Goal: Task Accomplishment & Management: Manage account settings

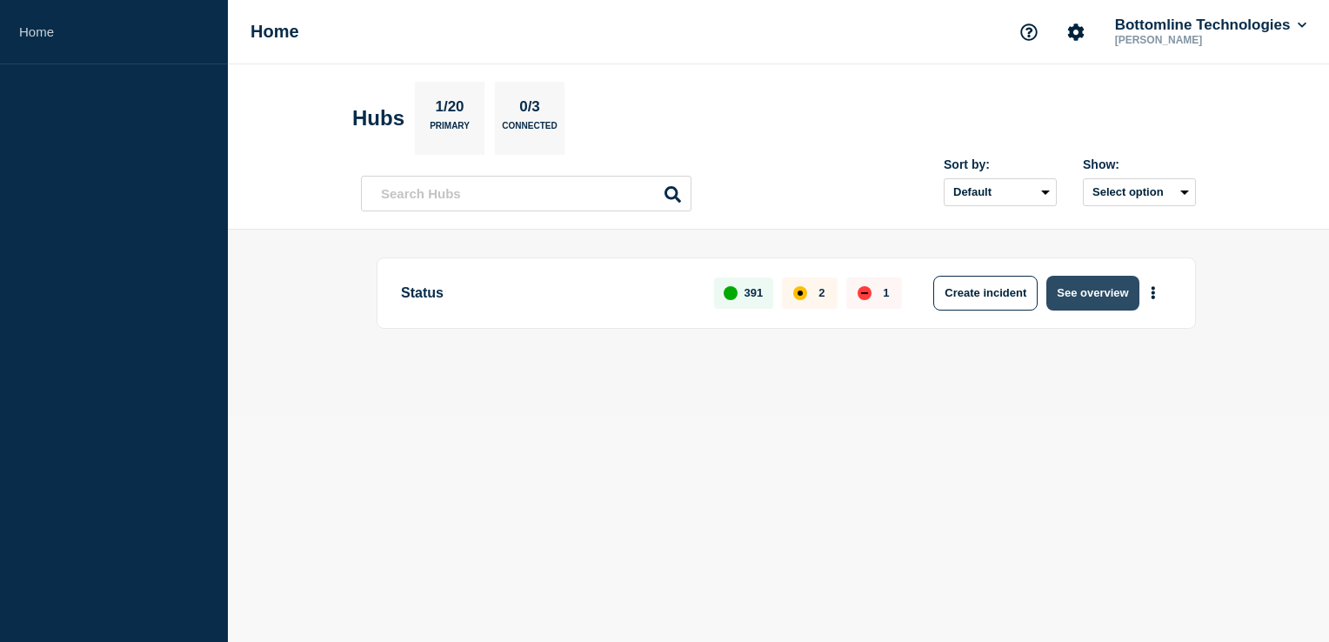
click at [1106, 291] on button "See overview" at bounding box center [1092, 293] width 92 height 35
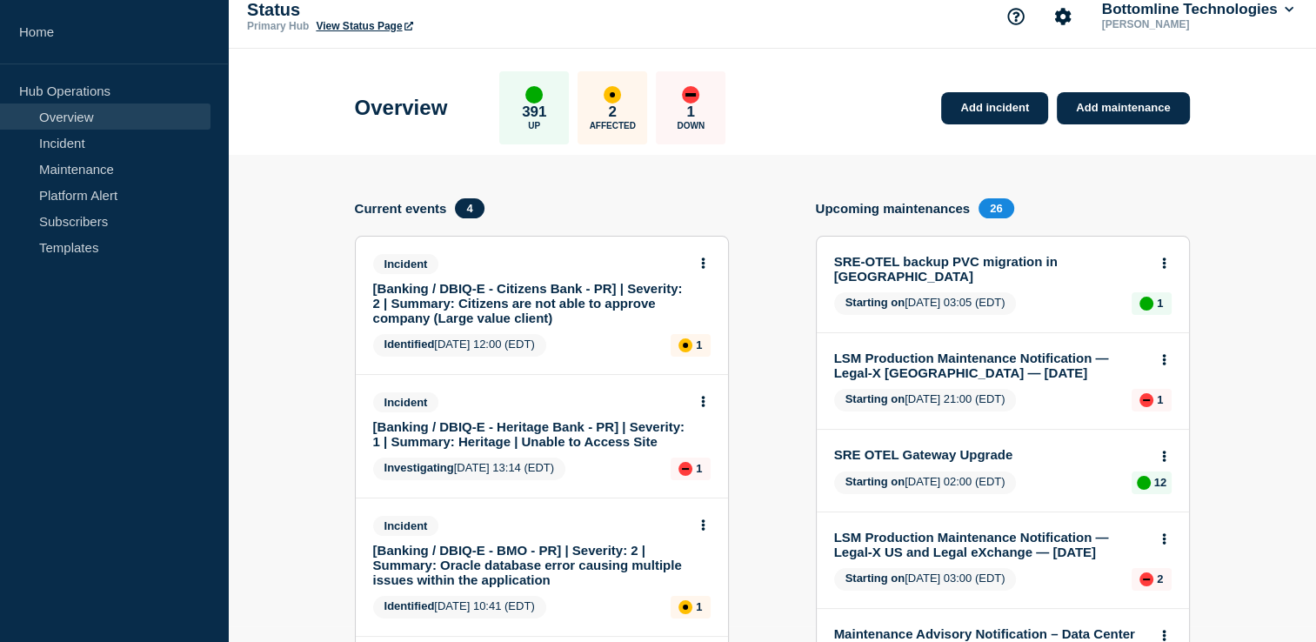
scroll to position [386, 0]
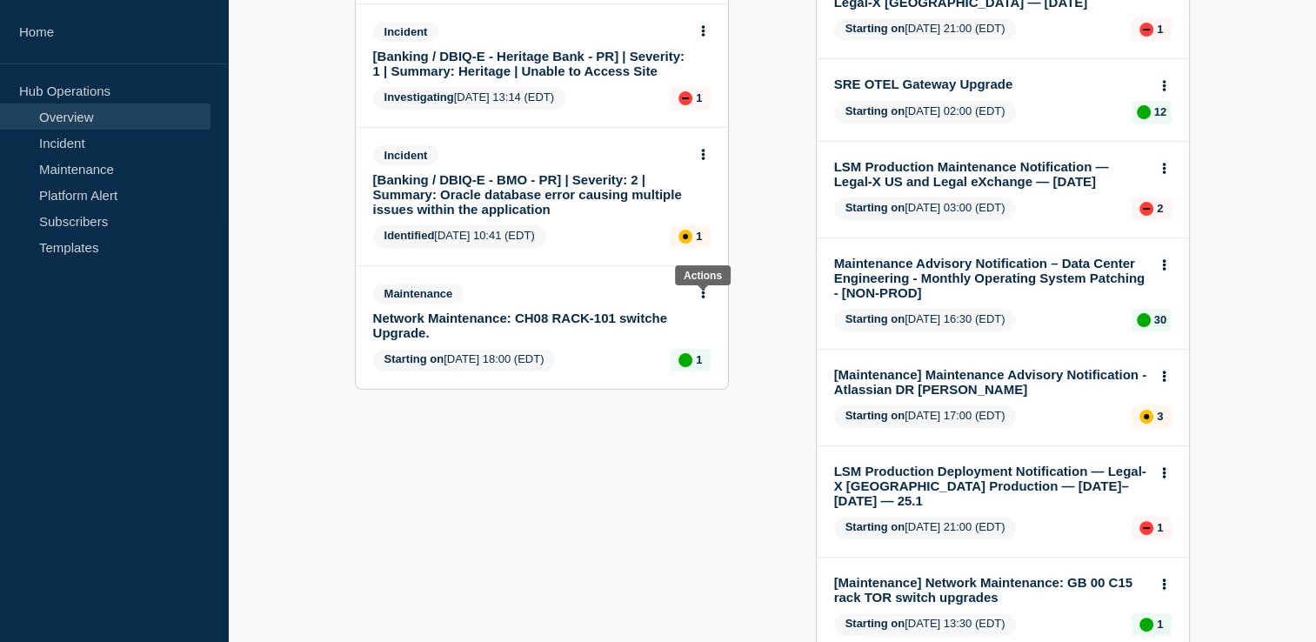
click at [706, 298] on button at bounding box center [703, 293] width 15 height 15
click at [694, 363] on link "Edit maintenance" at bounding box center [700, 362] width 94 height 14
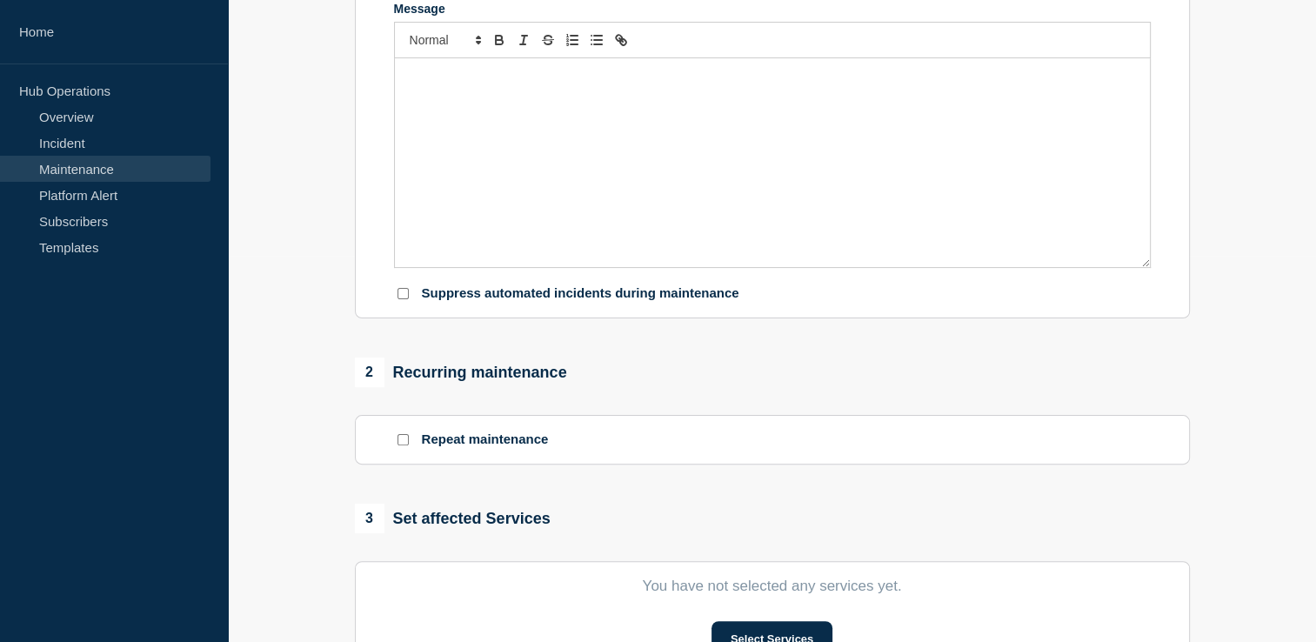
type input "Network Maintenance: CH08 RACK-101 switche Upgrade."
type input "18:00"
type input "22:00"
checkbox input "true"
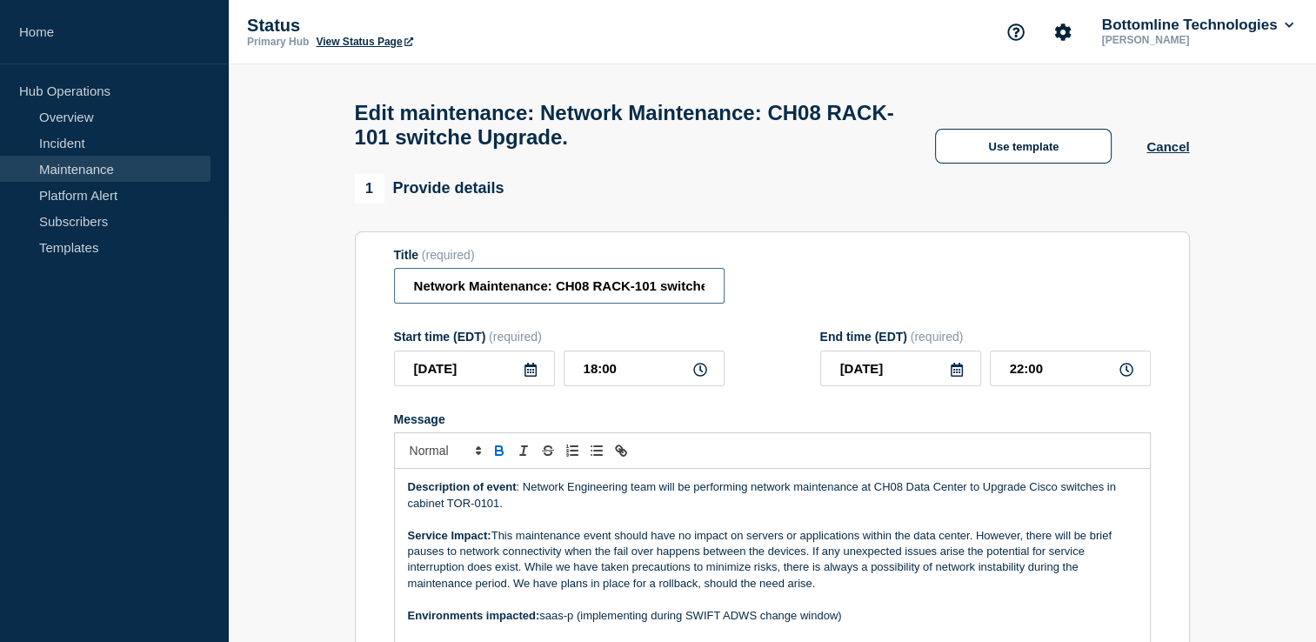
click at [411, 289] on input "Network Maintenance: CH08 RACK-101 switche Upgrade." at bounding box center [559, 286] width 331 height 36
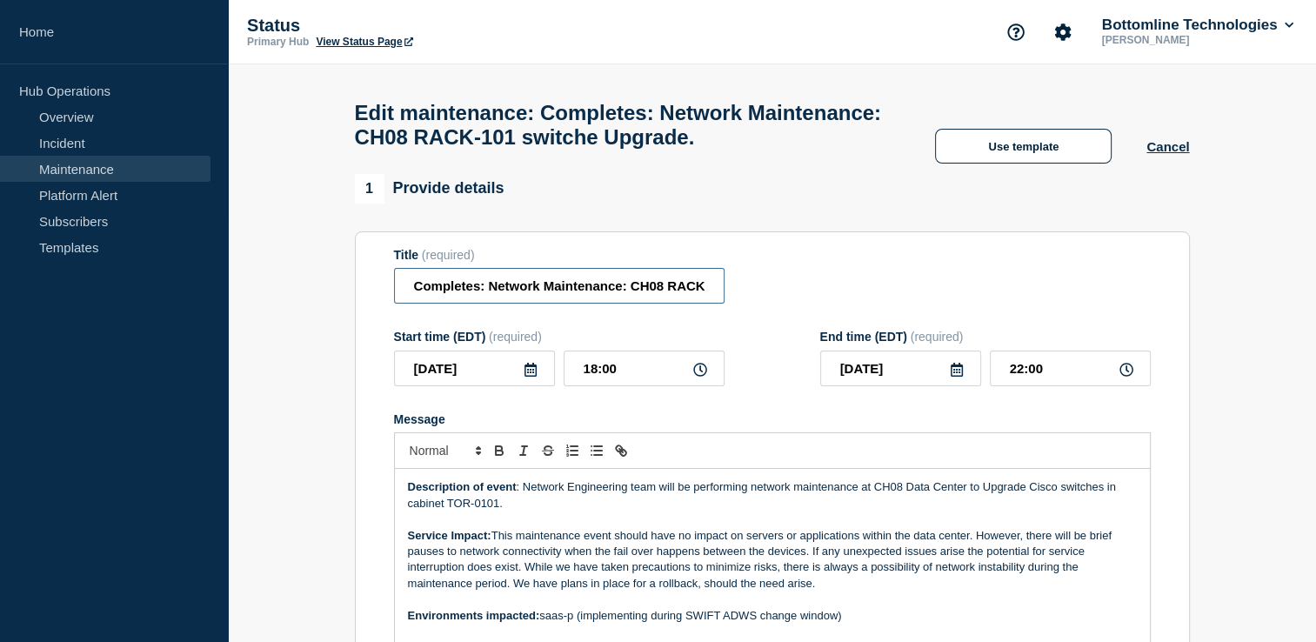
click at [478, 304] on input "Completes: Network Maintenance: CH08 RACK-101 switche Upgrade." at bounding box center [559, 286] width 331 height 36
type input "Completed: Network Maintenance: CH08 RACK-101 switche Upgrade."
click at [841, 304] on div "Title (required) Completed: Network Maintenance: CH08 RACK-101 switche Upgrade." at bounding box center [772, 276] width 757 height 57
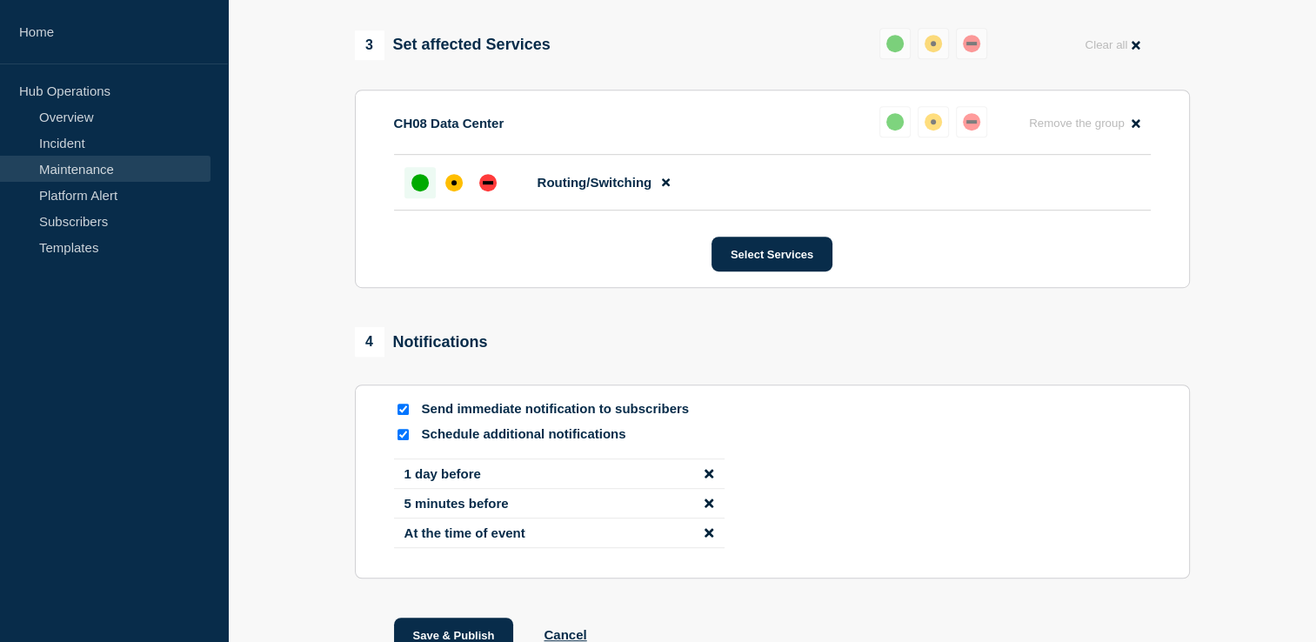
scroll to position [1053, 0]
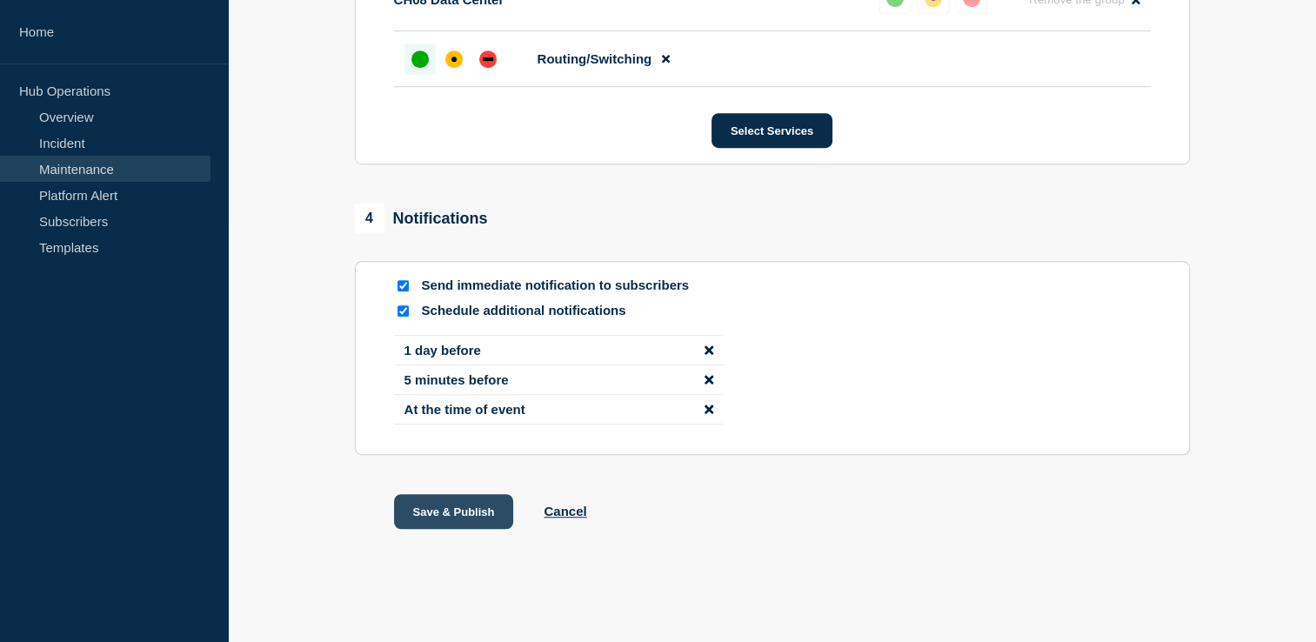
click at [484, 505] on button "Save & Publish" at bounding box center [454, 511] width 120 height 35
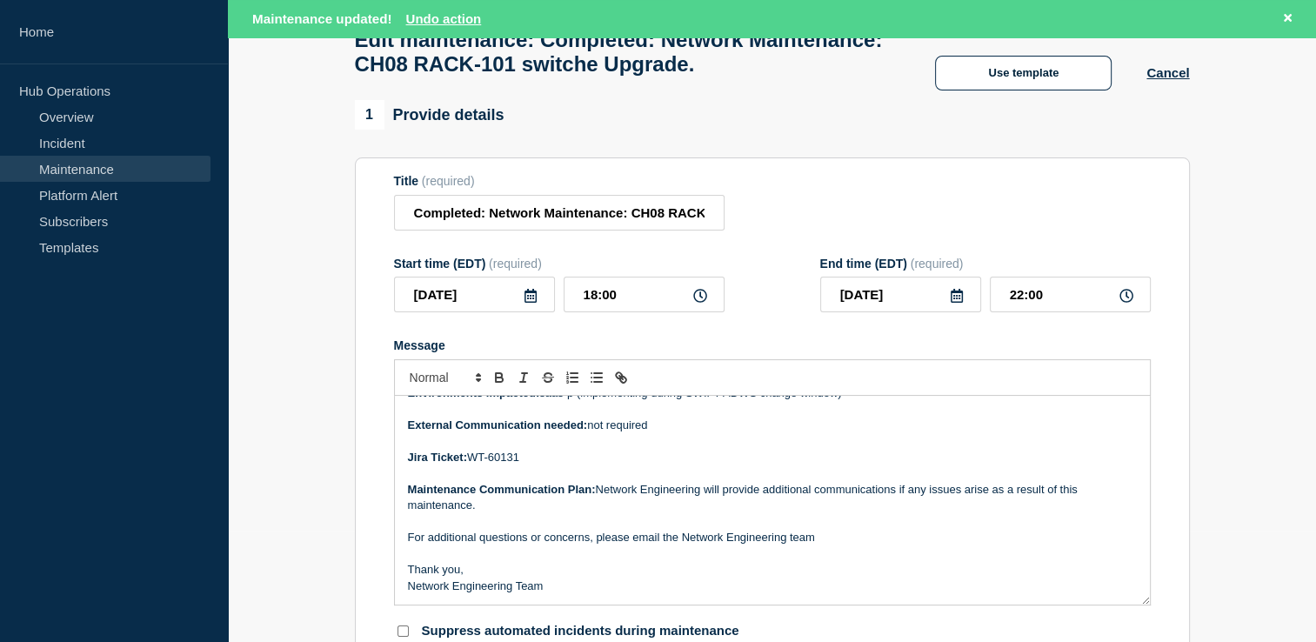
scroll to position [0, 0]
